Goal: Task Accomplishment & Management: Manage account settings

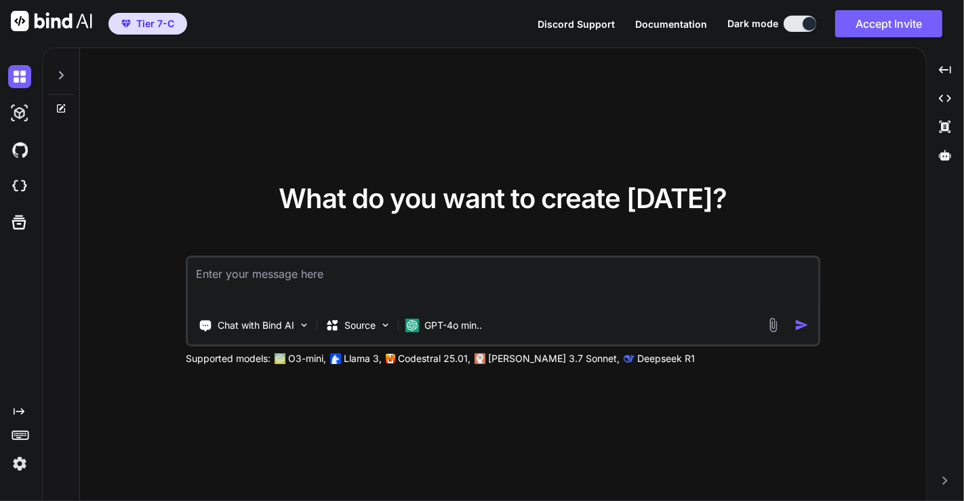
click at [22, 468] on img at bounding box center [19, 463] width 23 height 23
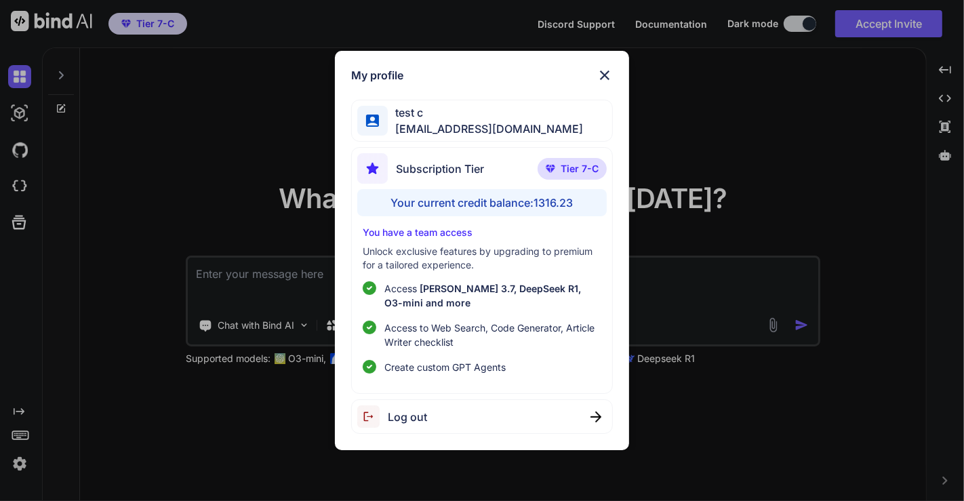
click at [456, 415] on div "Log out" at bounding box center [482, 416] width 262 height 35
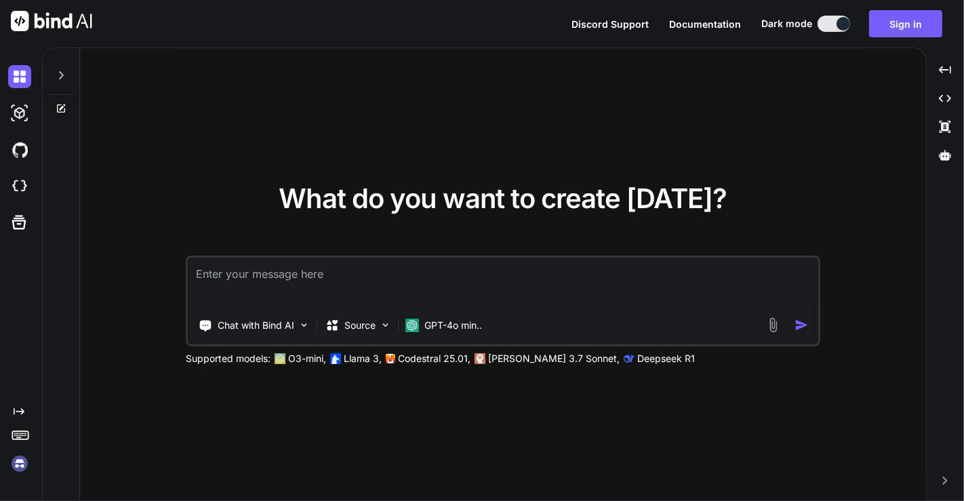
click at [23, 468] on img at bounding box center [19, 463] width 23 height 23
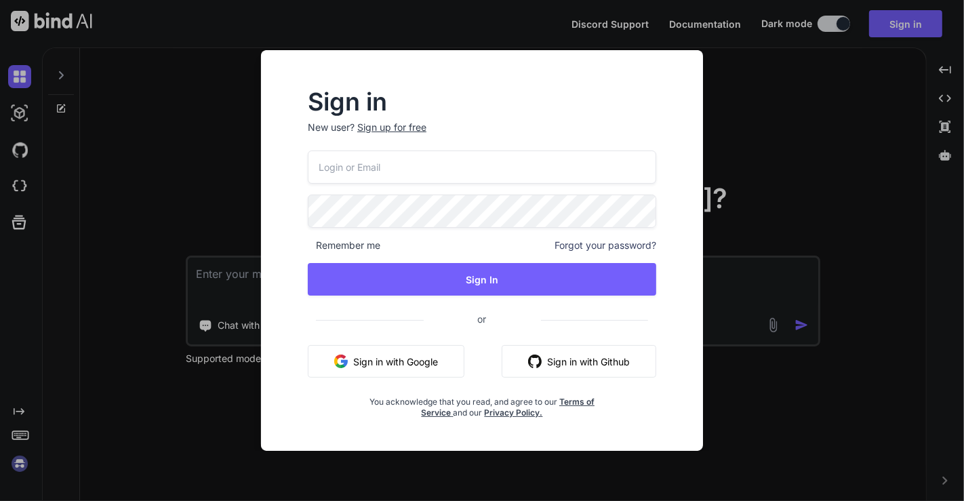
type textarea "x"
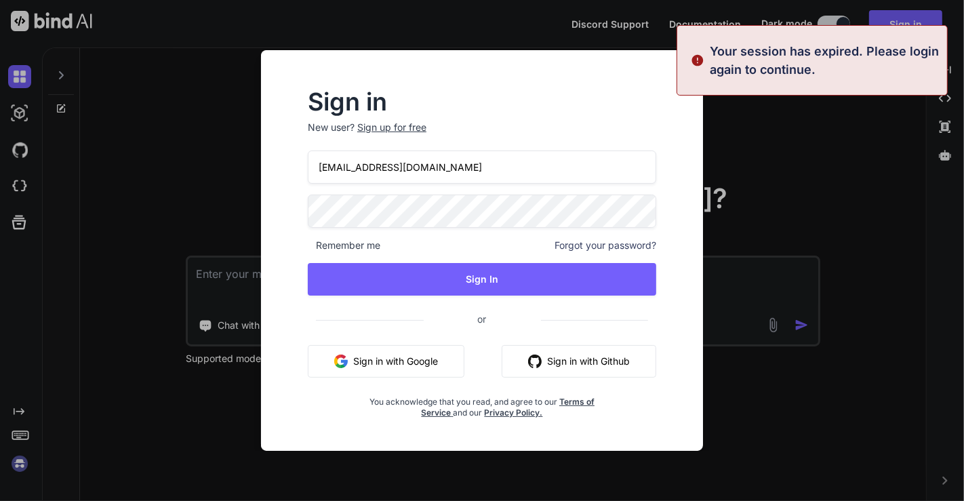
click at [418, 171] on input "[EMAIL_ADDRESS][DOMAIN_NAME]" at bounding box center [482, 166] width 348 height 33
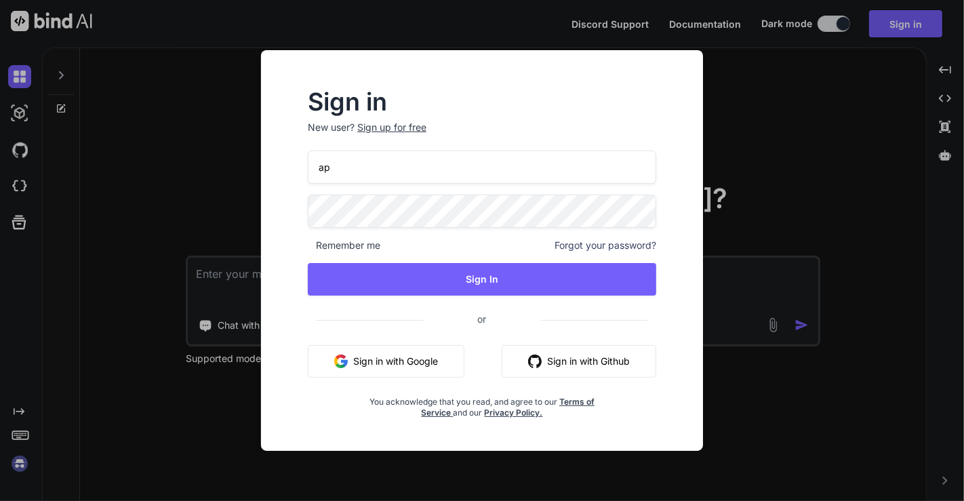
type input "a"
type input "[EMAIL_ADDRESS][DOMAIN_NAME]"
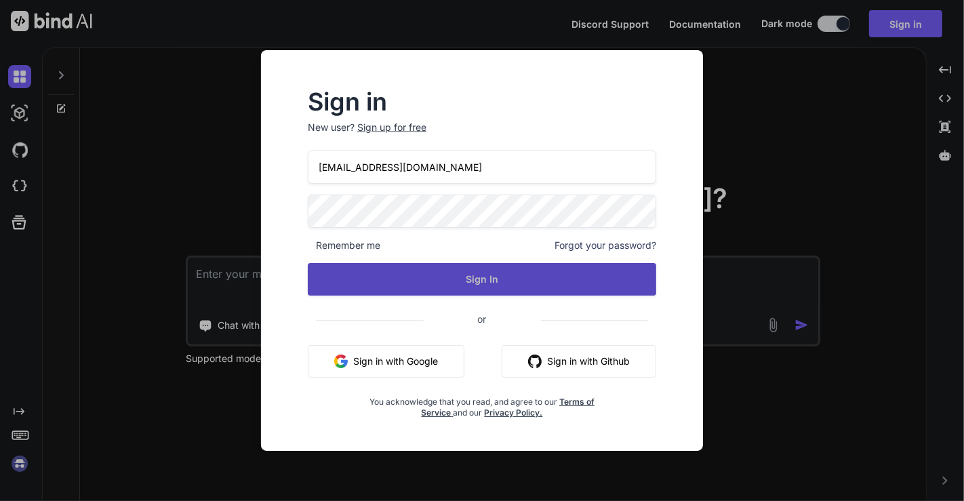
click at [466, 264] on button "Sign In" at bounding box center [482, 279] width 348 height 33
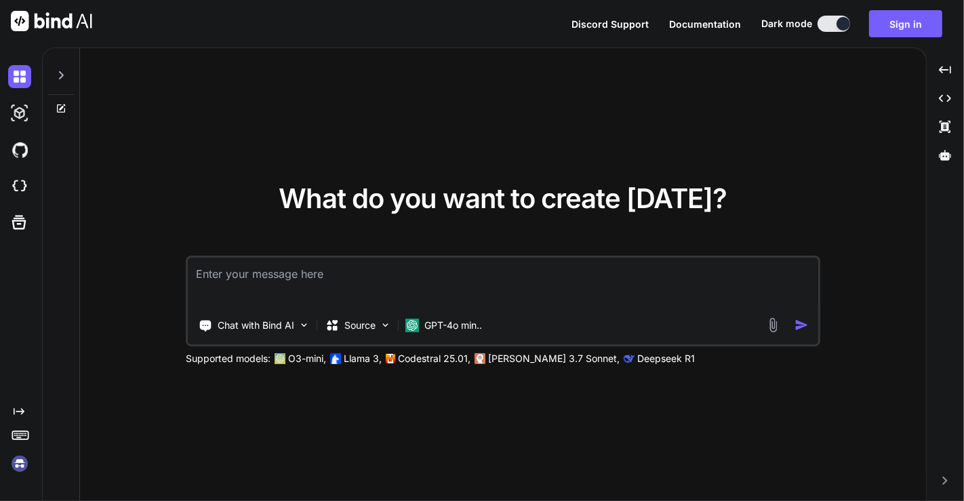
click at [23, 456] on img at bounding box center [19, 463] width 23 height 23
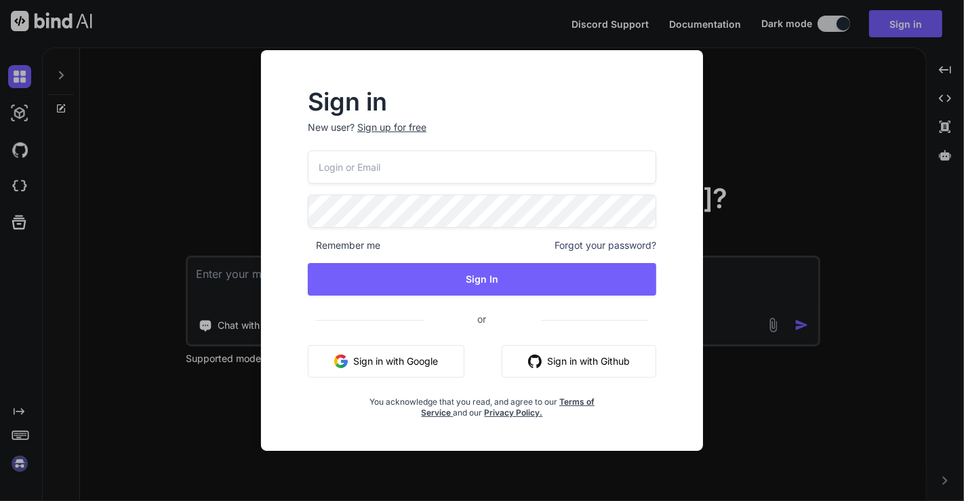
type input "[EMAIL_ADDRESS][DOMAIN_NAME]"
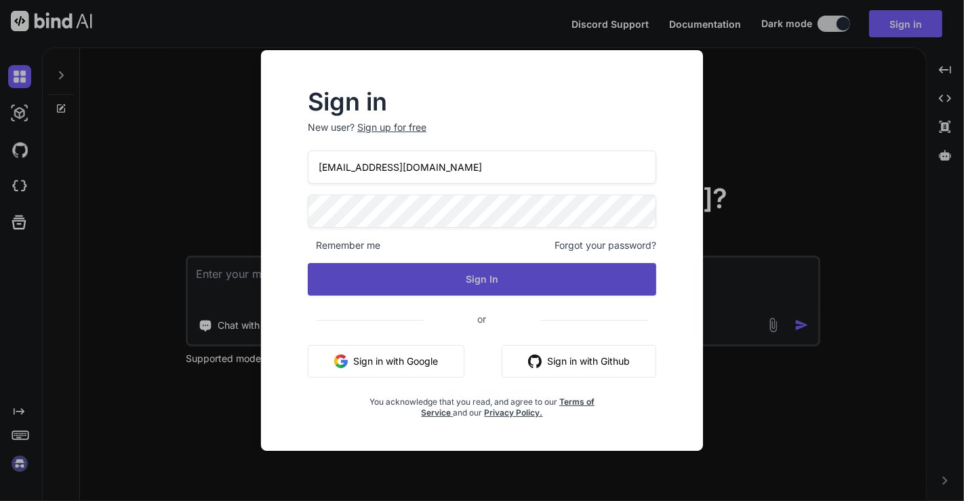
click at [489, 282] on button "Sign In" at bounding box center [482, 279] width 348 height 33
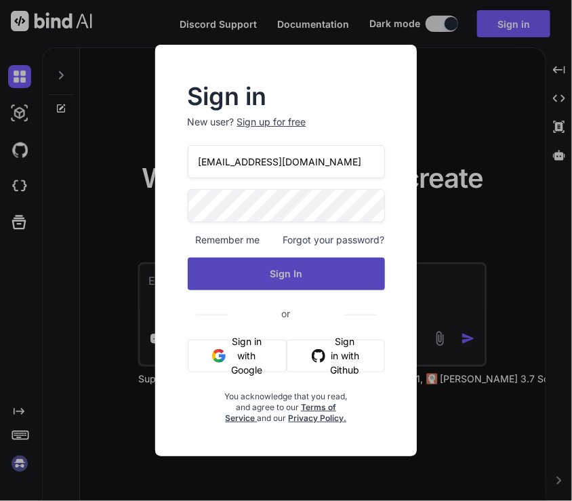
click at [321, 258] on button "Sign In" at bounding box center [286, 274] width 197 height 33
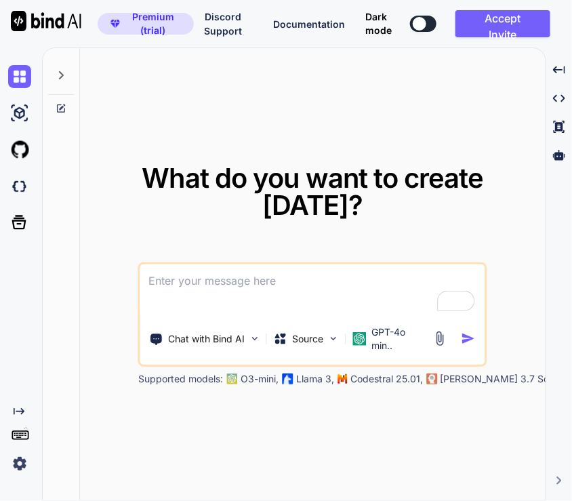
click at [16, 468] on img at bounding box center [19, 463] width 23 height 23
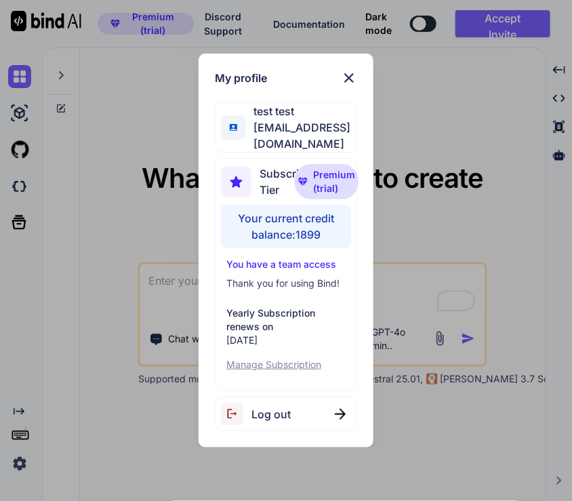
click at [134, 241] on div "My profile test test stagtest6@yopmail.com Subscription Tier Premium (trial) Yo…" at bounding box center [286, 250] width 572 height 501
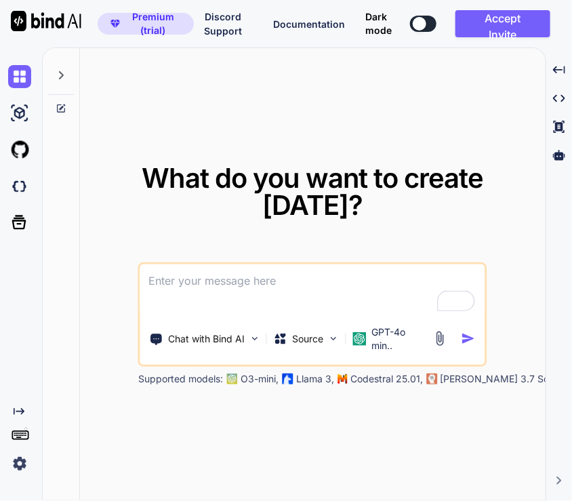
type textarea "x"
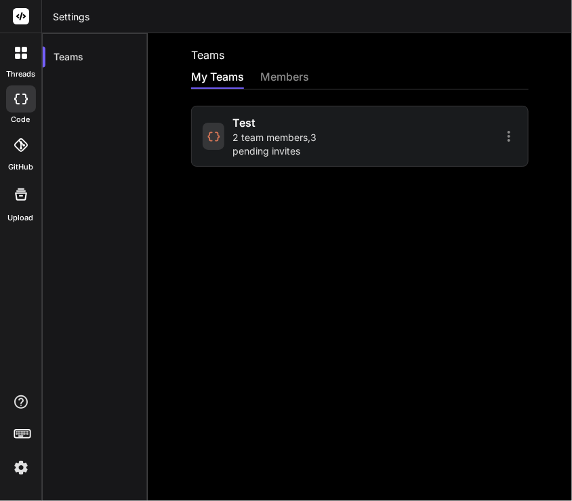
click at [283, 147] on span "2 team members , 3 pending invites" at bounding box center [294, 144] width 123 height 27
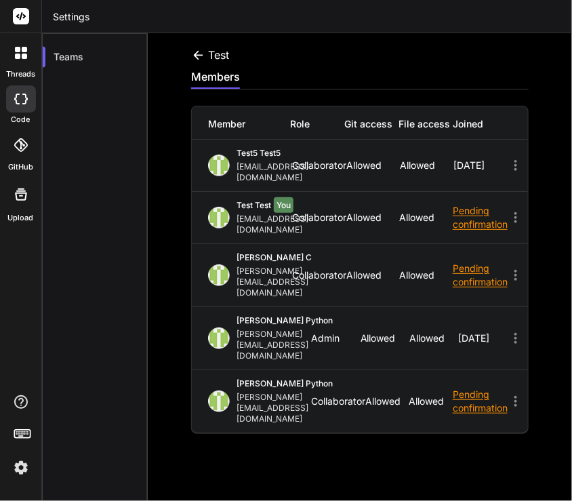
click at [197, 56] on icon at bounding box center [198, 55] width 14 height 14
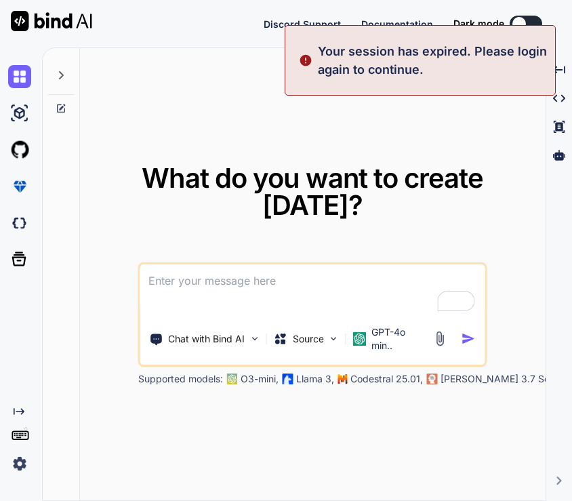
type textarea "x"
